Goal: Task Accomplishment & Management: Manage account settings

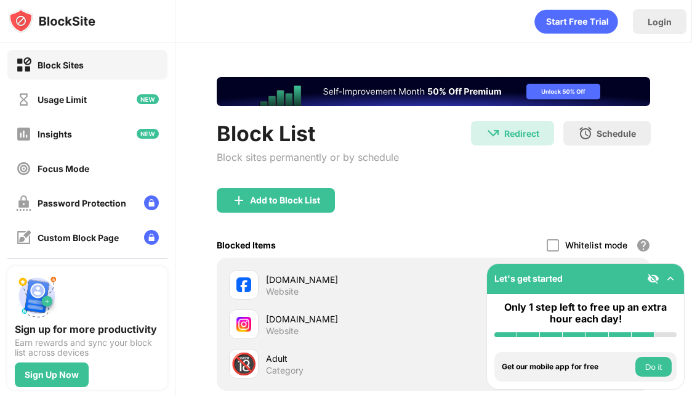
click at [442, 207] on div "Add to Block List" at bounding box center [434, 210] width 434 height 44
click at [673, 282] on img at bounding box center [671, 278] width 12 height 12
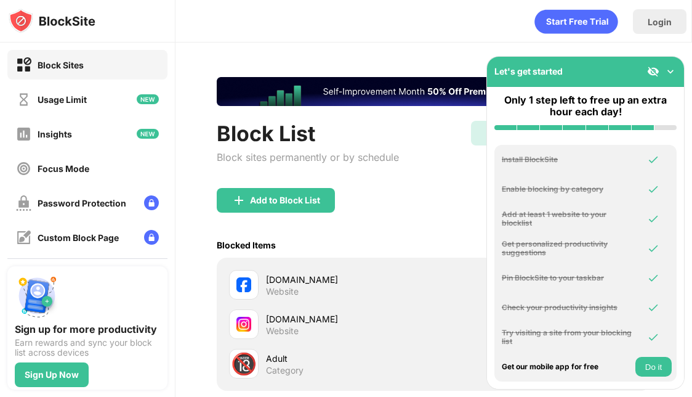
click at [671, 73] on img at bounding box center [671, 71] width 12 height 12
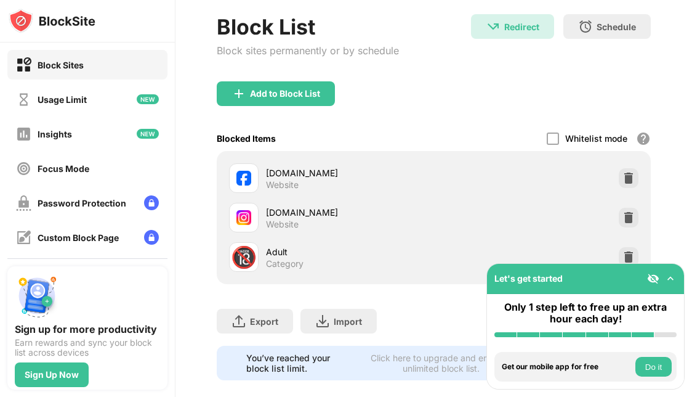
scroll to position [124, 0]
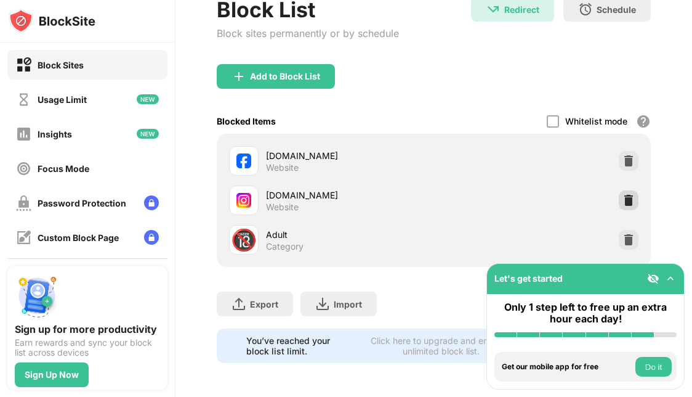
click at [628, 205] on img at bounding box center [629, 200] width 12 height 12
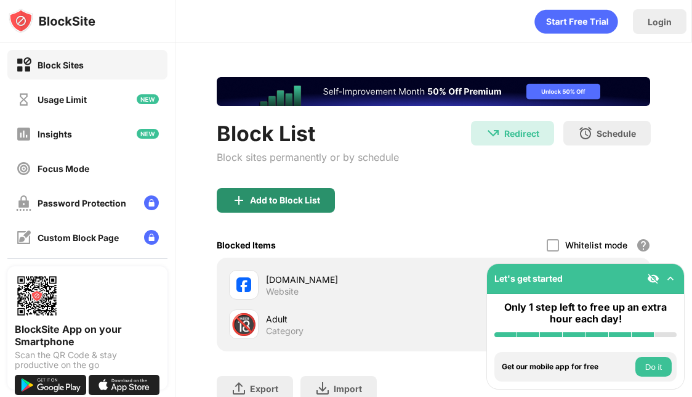
click at [309, 197] on div "Add to Block List" at bounding box center [285, 200] width 70 height 10
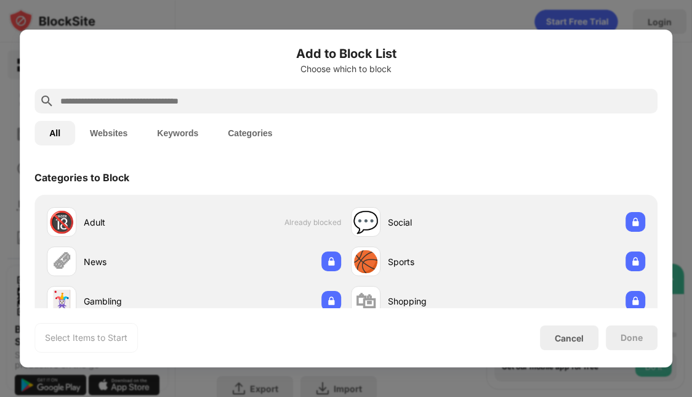
click at [104, 107] on input "text" at bounding box center [356, 101] width 594 height 15
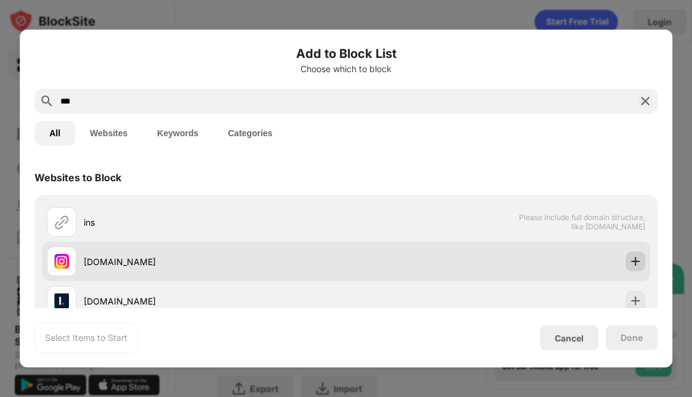
type input "***"
click at [634, 267] on img at bounding box center [636, 261] width 12 height 12
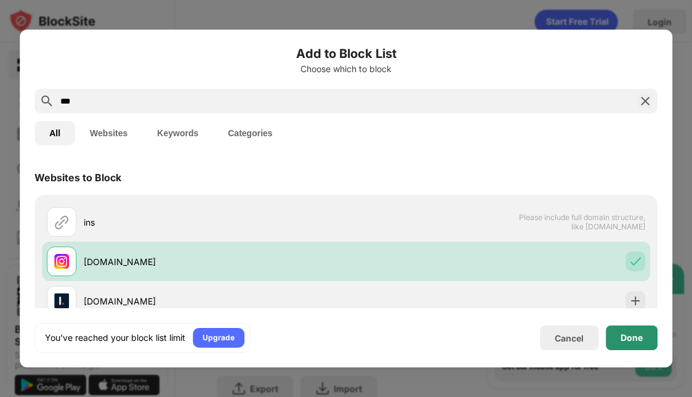
click at [639, 342] on div "Done" at bounding box center [632, 338] width 22 height 10
